Goal: Task Accomplishment & Management: Manage account settings

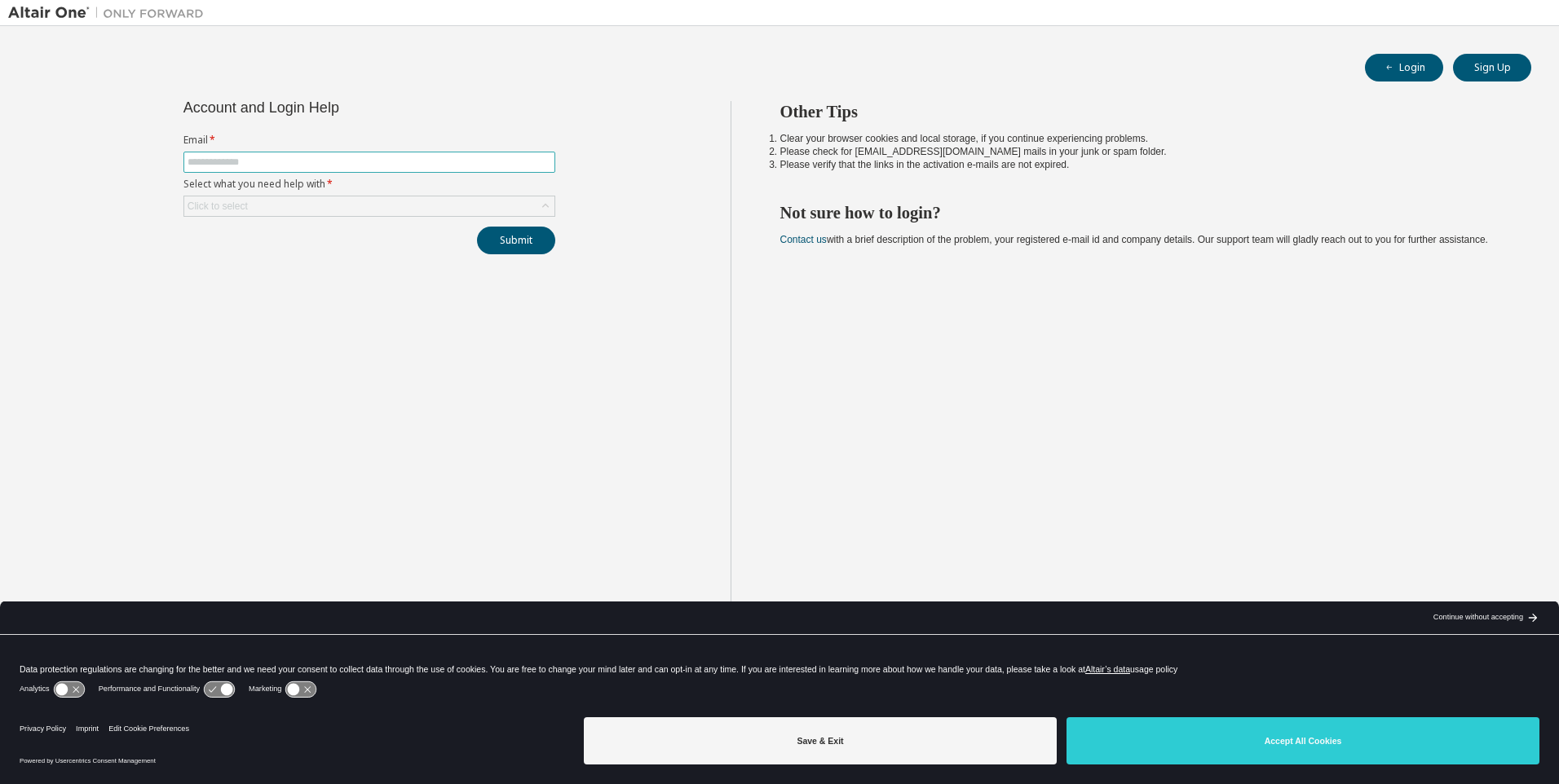
click at [255, 167] on input "text" at bounding box center [369, 161] width 363 height 13
type input "**********"
click at [262, 202] on div "Click to select" at bounding box center [369, 206] width 370 height 19
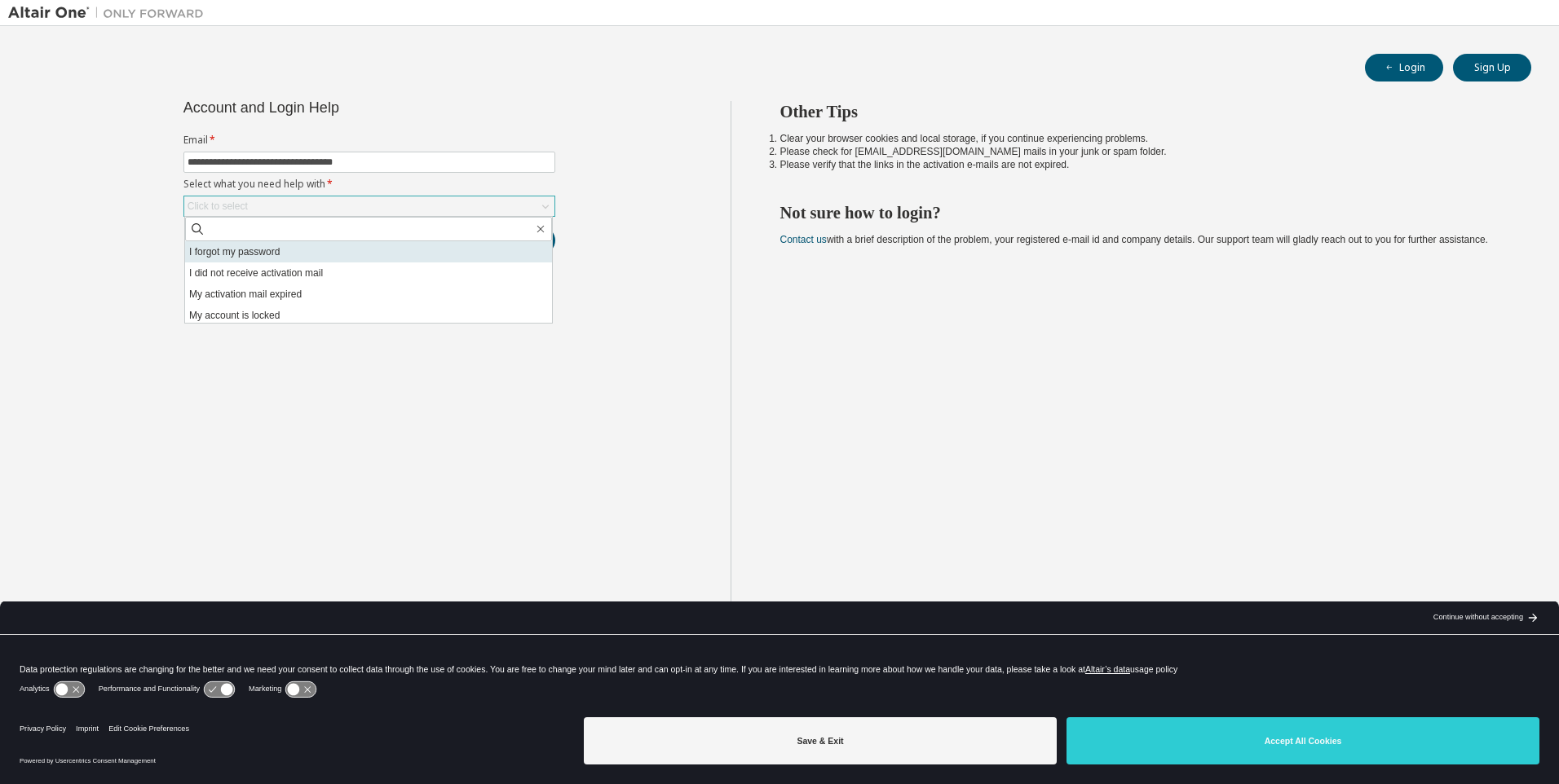
click at [225, 260] on li "I forgot my password" at bounding box center [368, 252] width 367 height 21
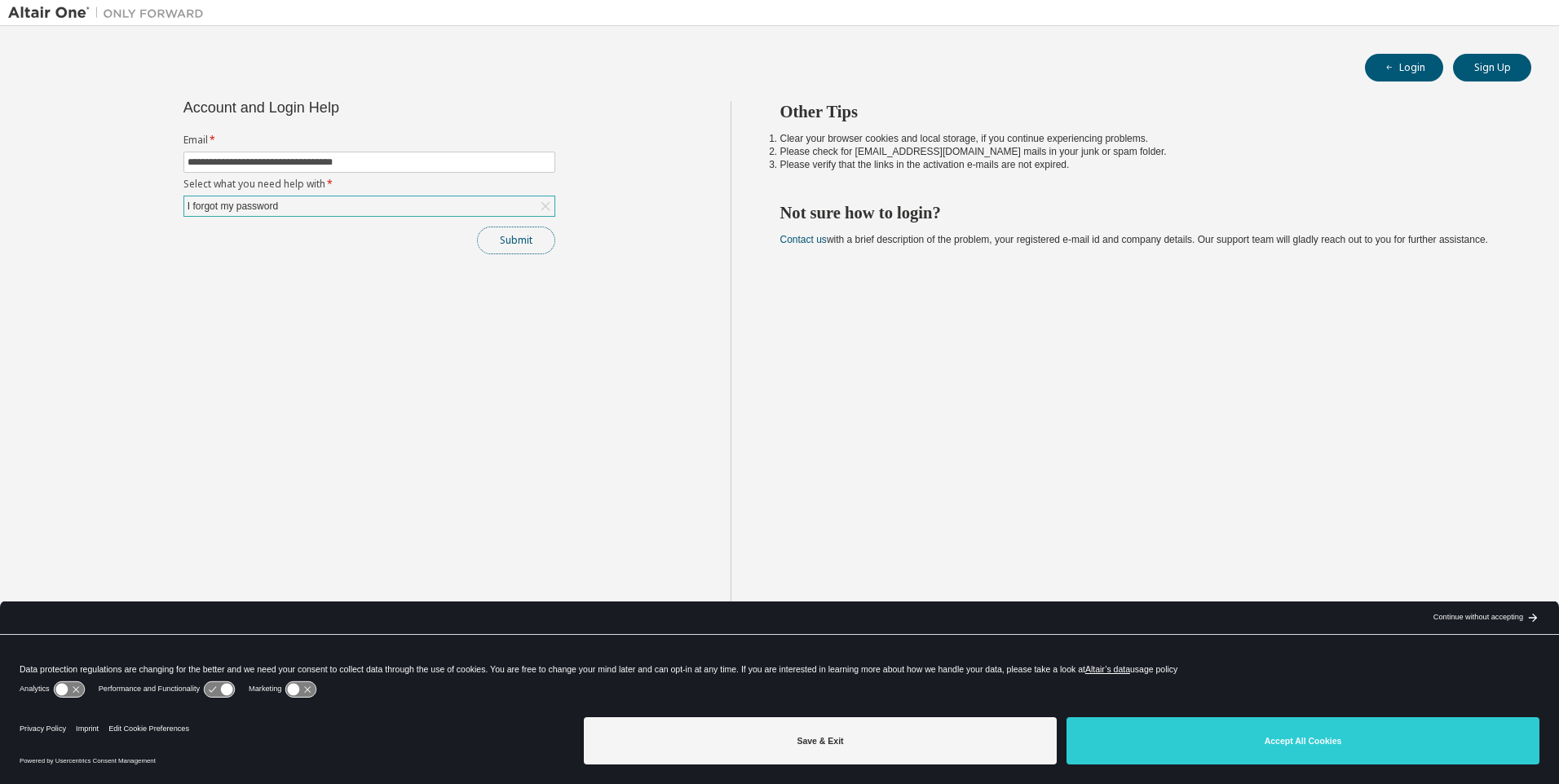
click at [523, 244] on button "Submit" at bounding box center [516, 240] width 78 height 28
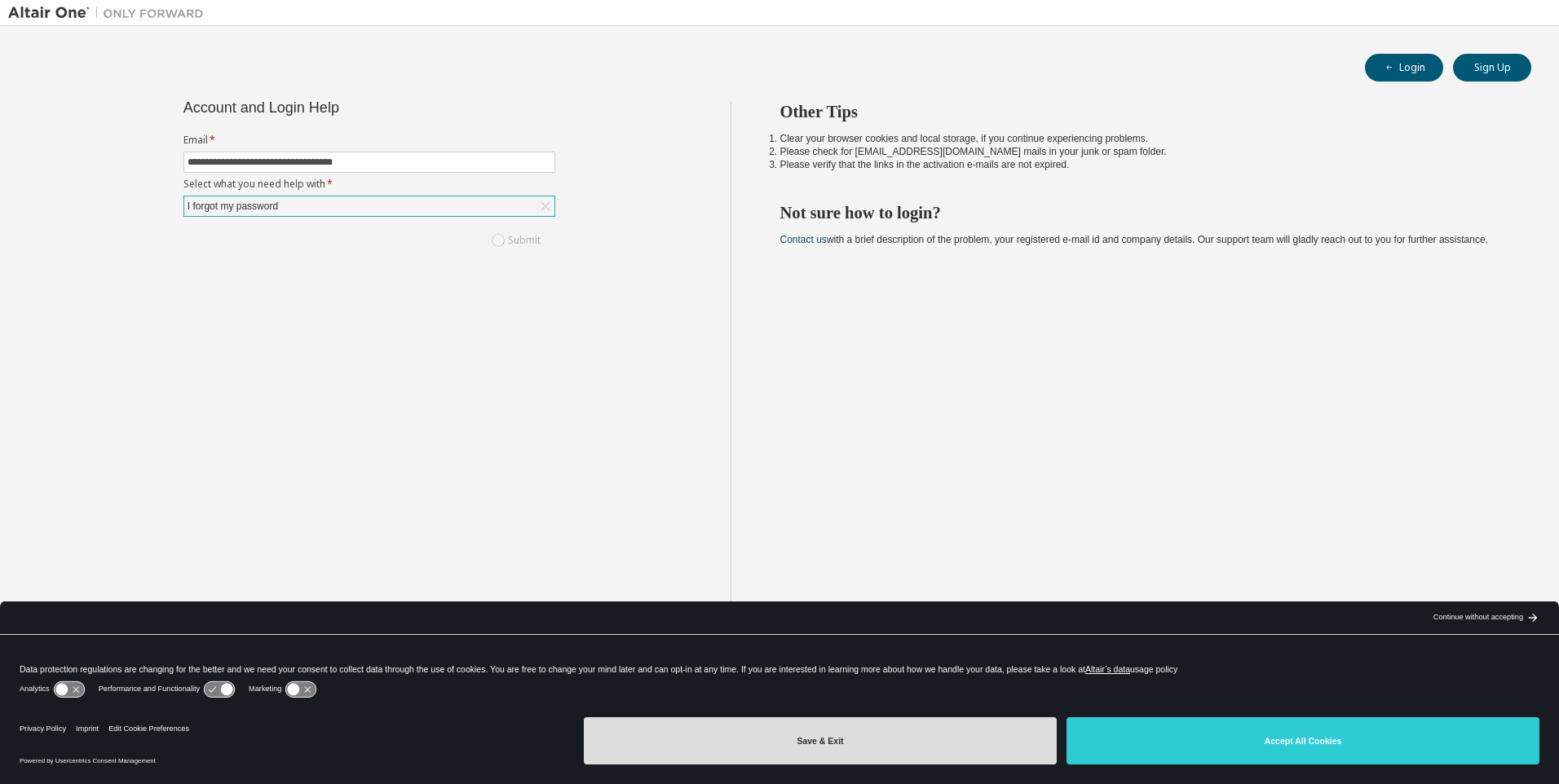
click at [772, 752] on button "Save & Exit" at bounding box center [819, 741] width 473 height 47
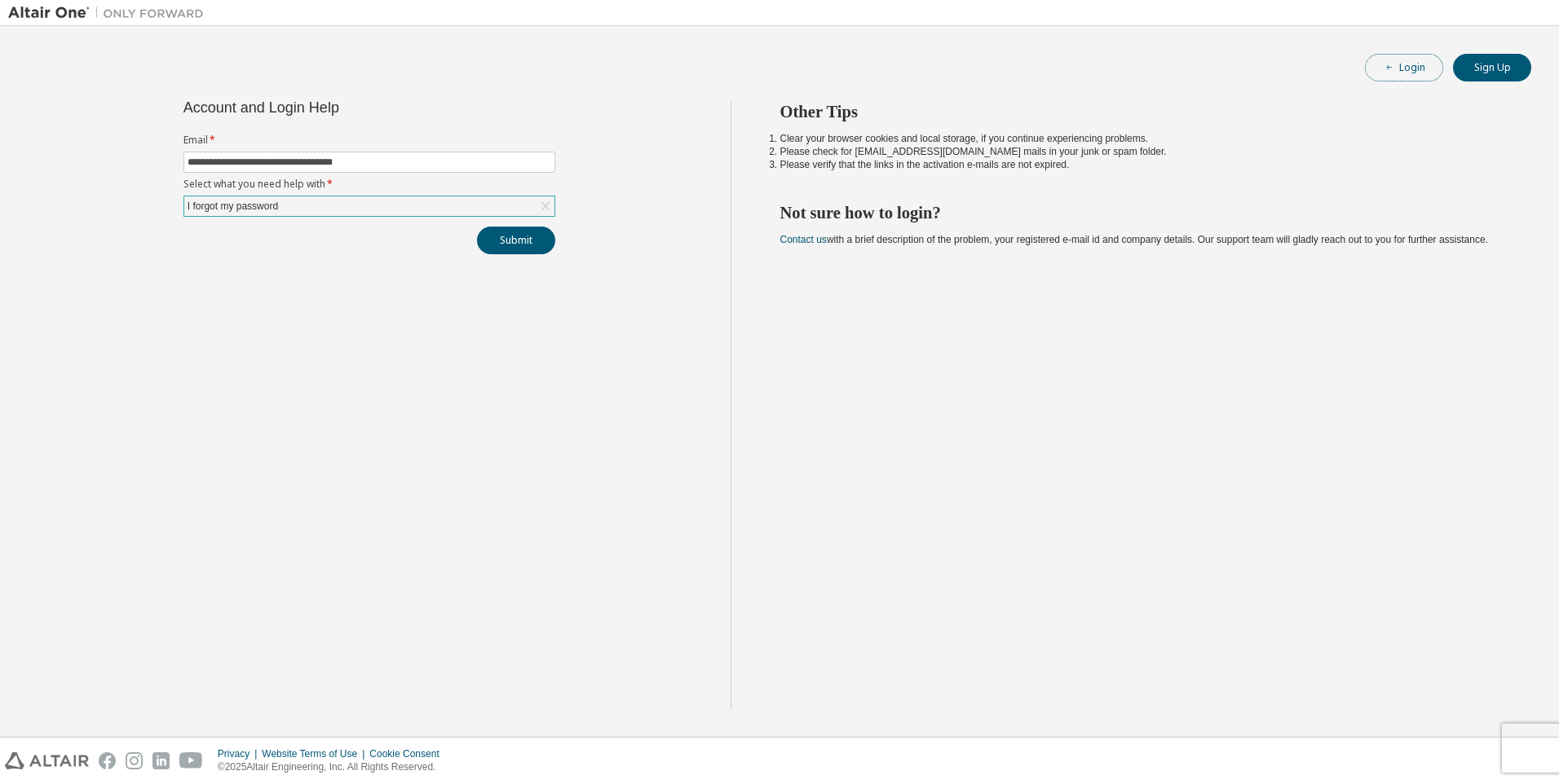
click at [1402, 64] on button "Login" at bounding box center [1404, 68] width 78 height 28
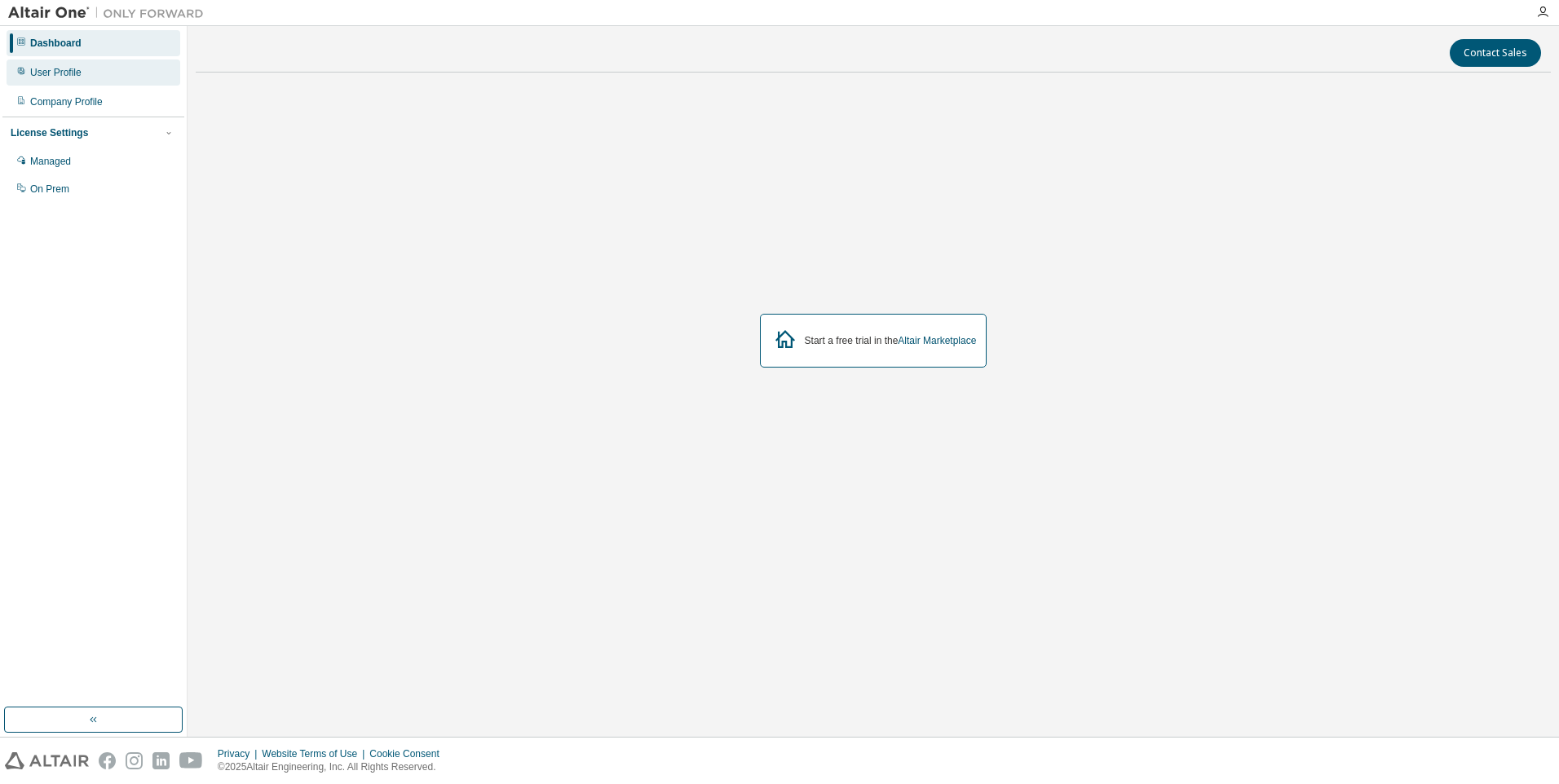
click at [80, 75] on div "User Profile" at bounding box center [93, 73] width 174 height 26
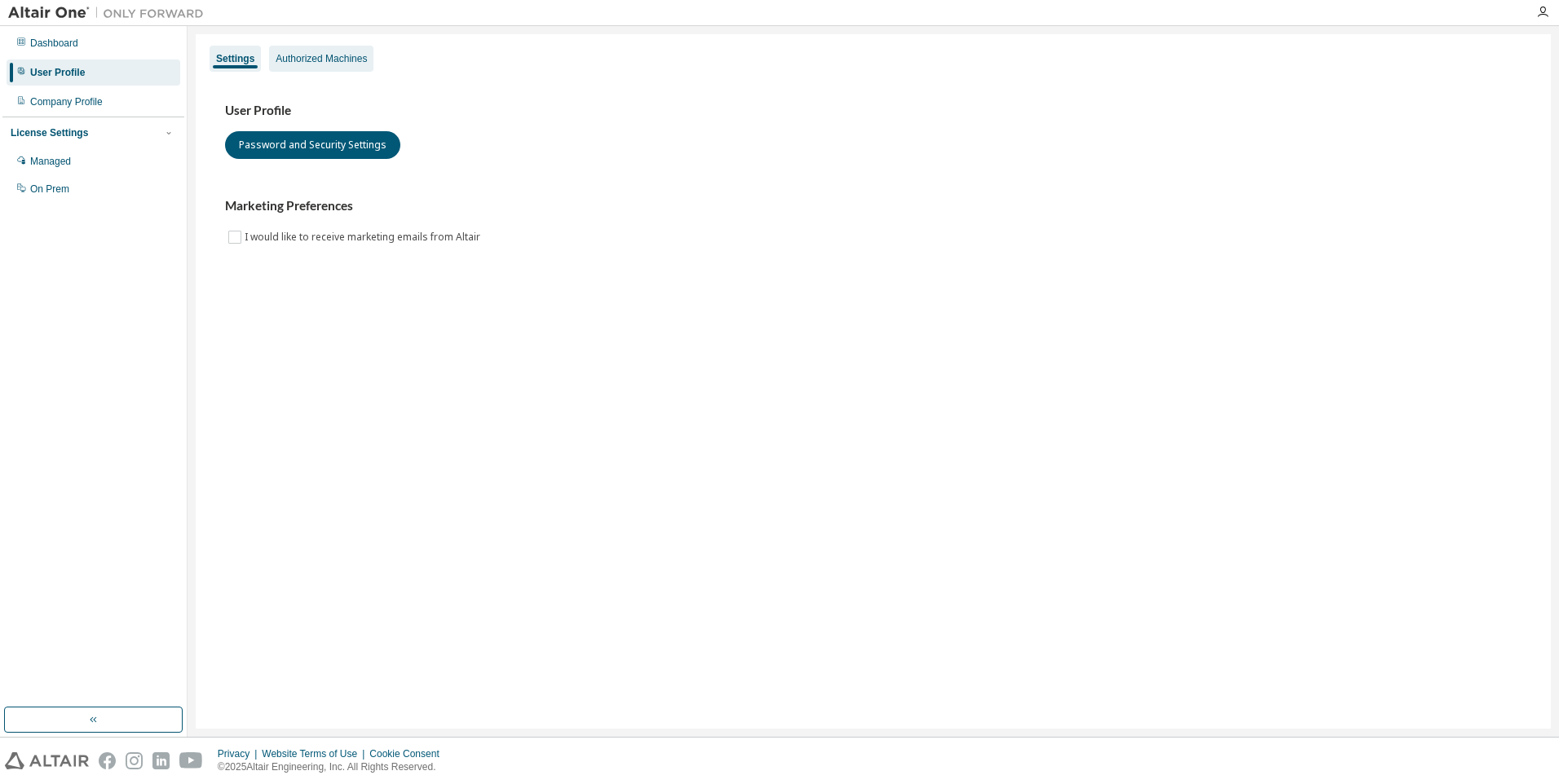
click at [313, 51] on div "Authorized Machines" at bounding box center [321, 59] width 104 height 26
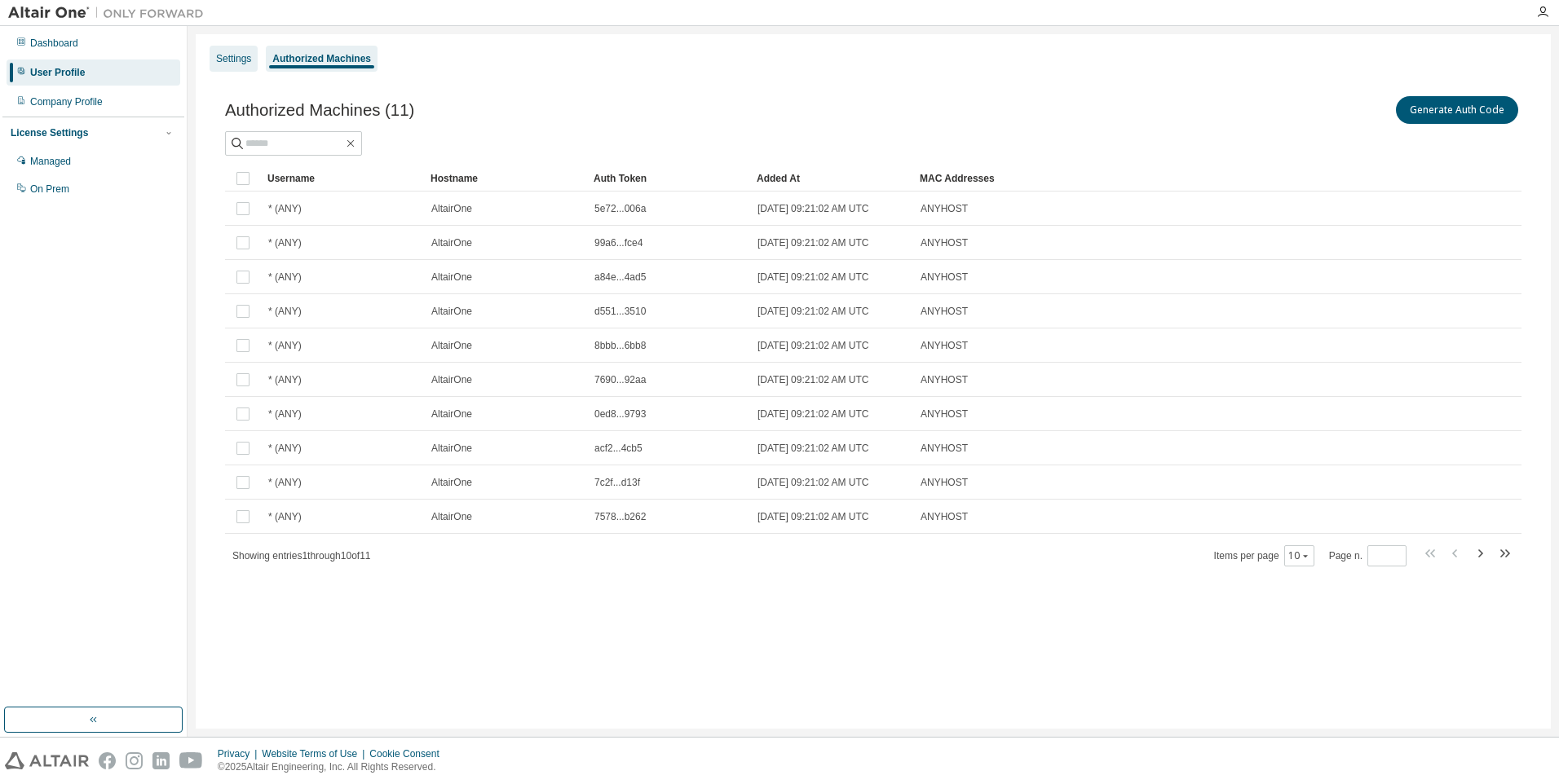
click at [213, 51] on div "Settings" at bounding box center [233, 59] width 48 height 26
